Goal: Task Accomplishment & Management: Manage account settings

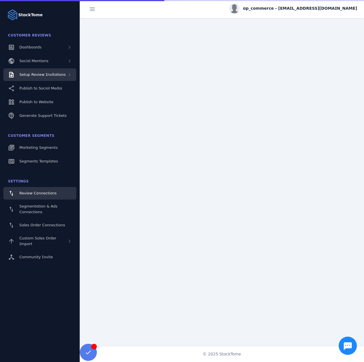
click at [34, 75] on span "Setup Review Invitations" at bounding box center [42, 74] width 46 height 4
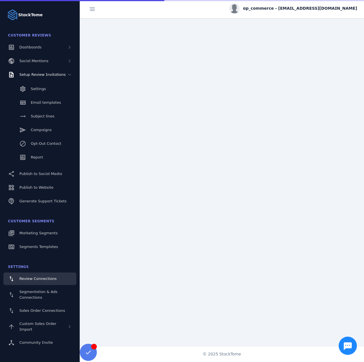
click at [43, 151] on div "Settings Email templates Subject lines Campaigns Opt-Out Contact Report" at bounding box center [40, 124] width 80 height 86
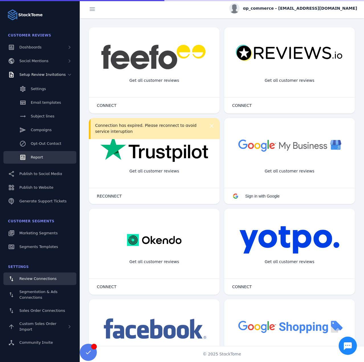
click at [43, 152] on link "Report" at bounding box center [39, 157] width 73 height 13
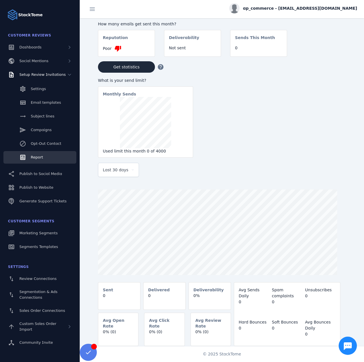
click at [318, 9] on span "ap_commerce - [EMAIL_ADDRESS][DOMAIN_NAME]" at bounding box center [300, 8] width 114 height 6
click at [330, 52] on button "Sign out" at bounding box center [336, 55] width 41 height 14
